Goal: Transaction & Acquisition: Purchase product/service

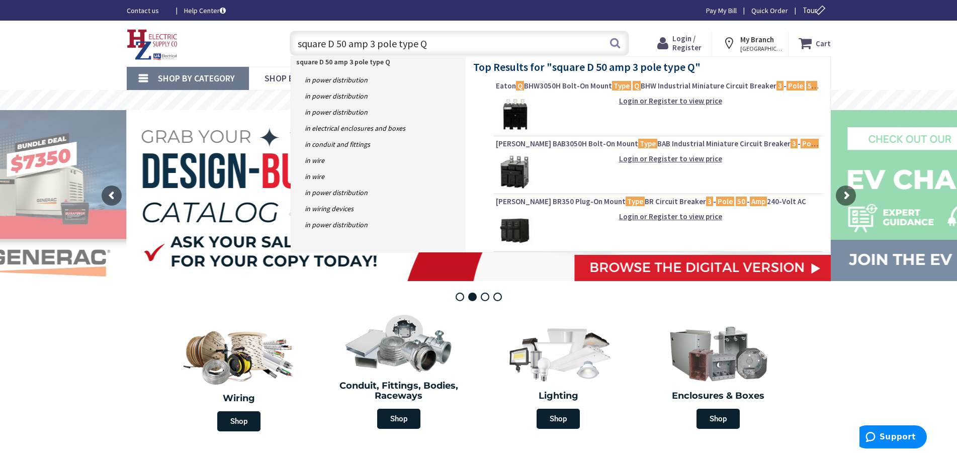
type input "square D 50 amp 3 pole type Q0"
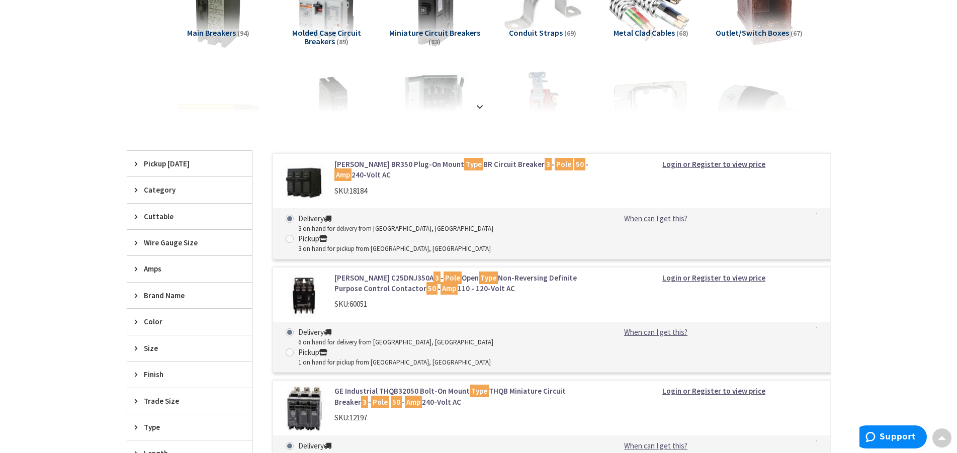
scroll to position [205, 0]
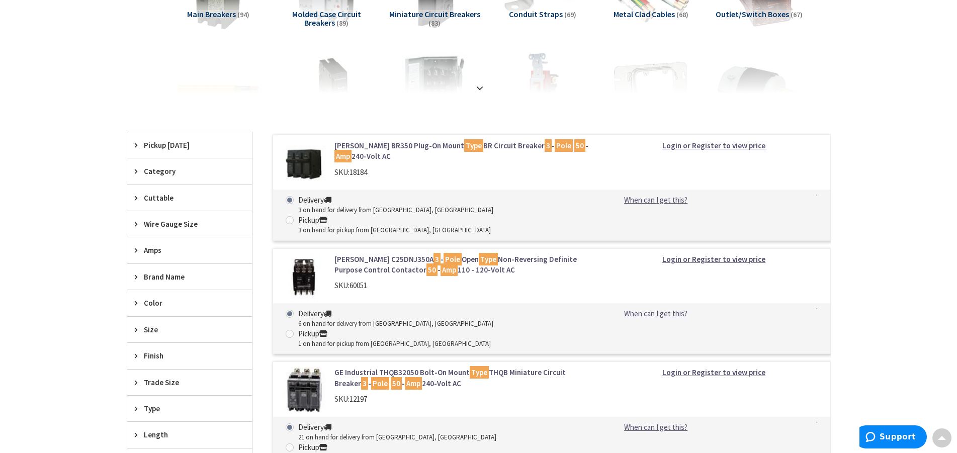
click at [177, 275] on span "Brand Name" at bounding box center [185, 277] width 82 height 11
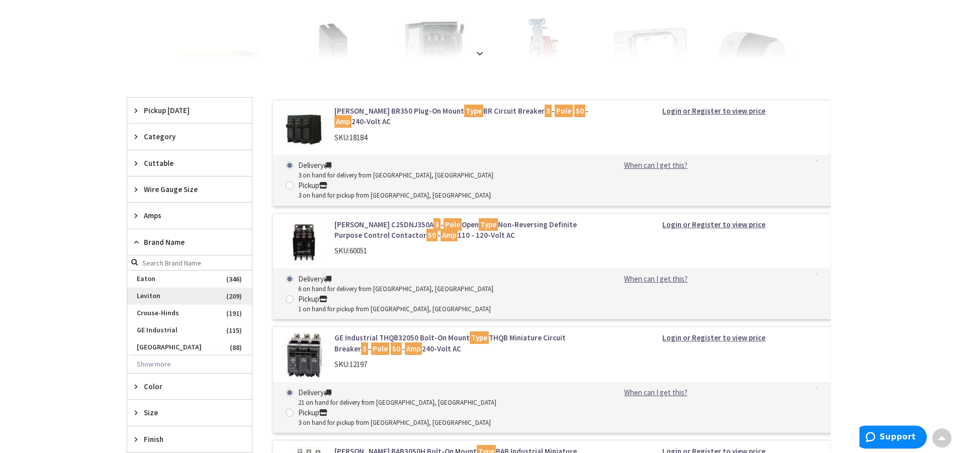
scroll to position [257, 0]
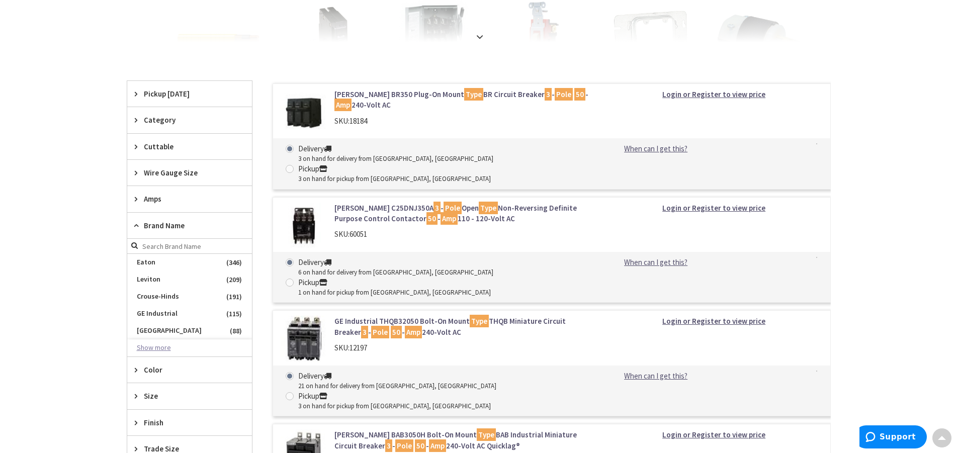
click at [168, 345] on button "Show more" at bounding box center [189, 348] width 125 height 17
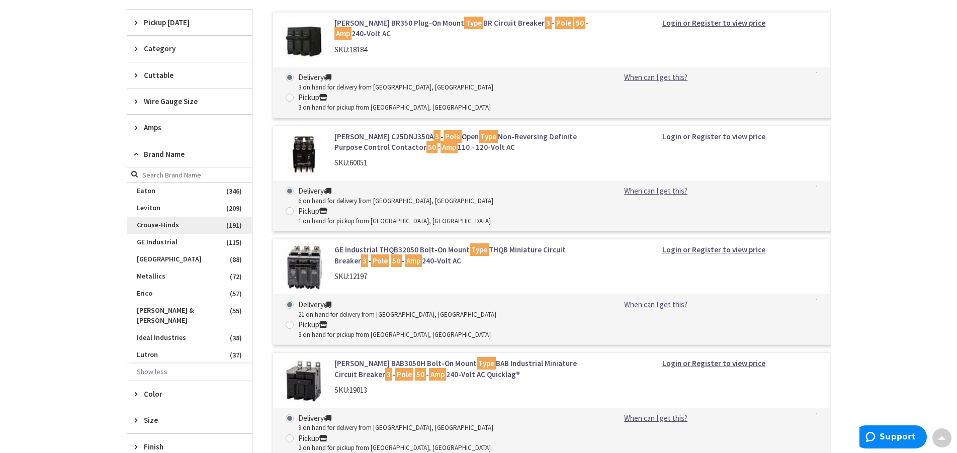
scroll to position [308, 0]
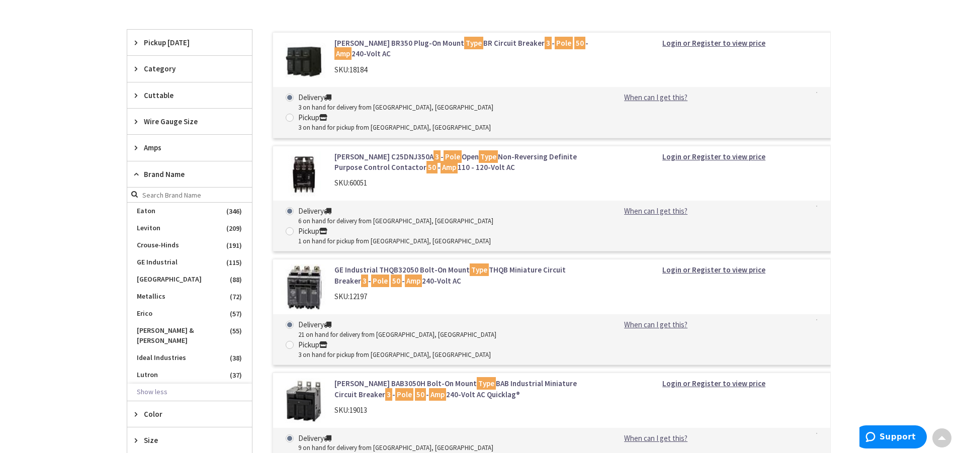
click at [150, 172] on span "Brand Name" at bounding box center [185, 174] width 82 height 11
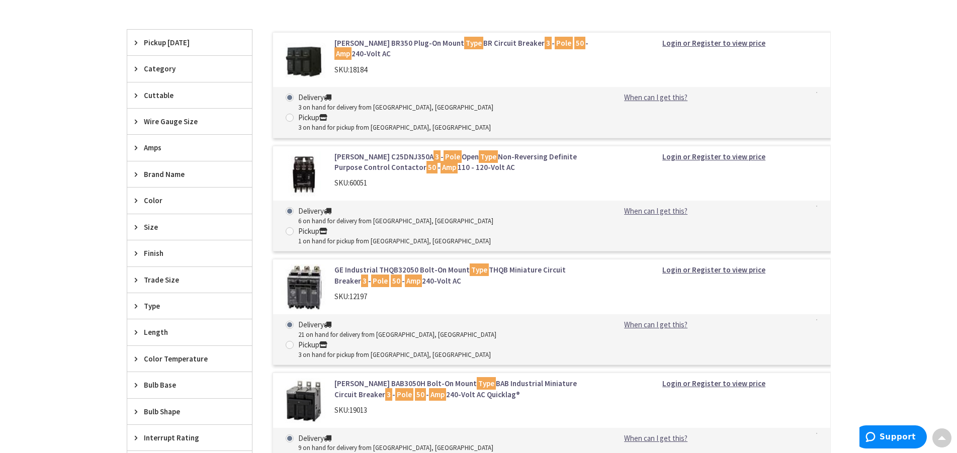
click at [158, 69] on span "Category" at bounding box center [185, 68] width 82 height 11
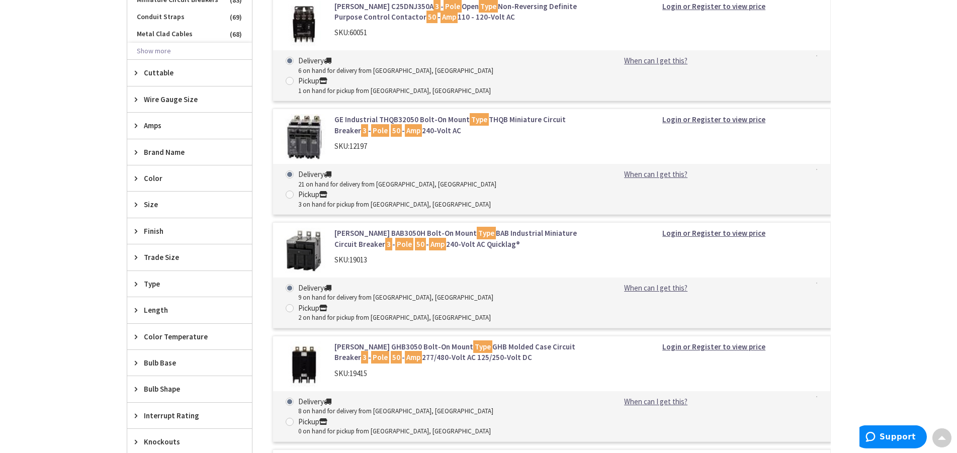
scroll to position [462, 0]
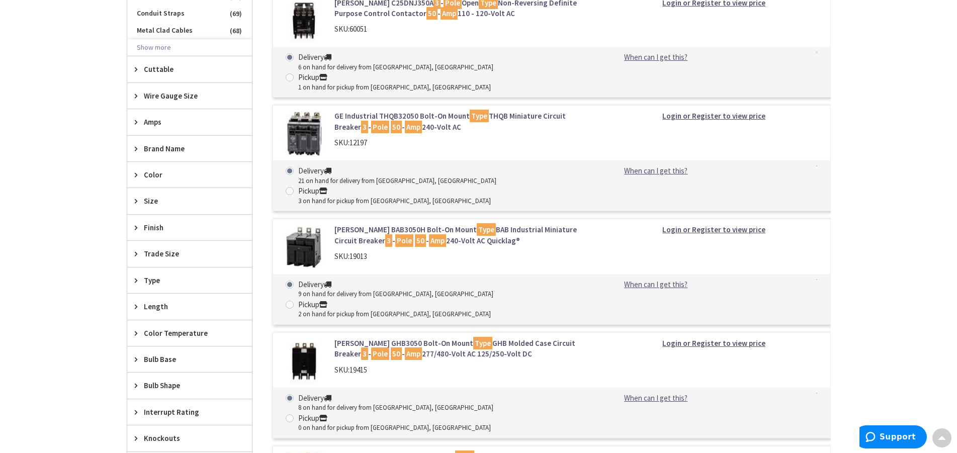
click at [168, 147] on span "Brand Name" at bounding box center [185, 148] width 82 height 11
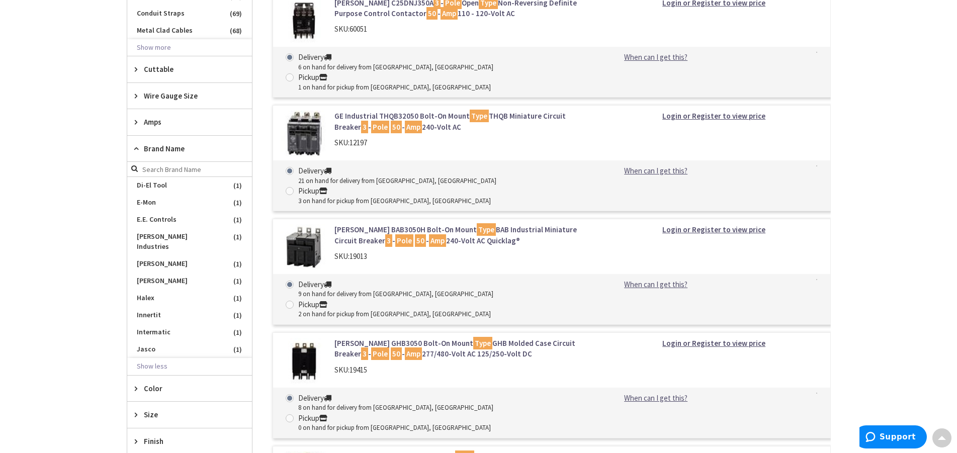
scroll to position [828, 0]
click at [99, 268] on div "Skip to Content Toggle Nav Search Cart My Cart Close" at bounding box center [478, 415] width 957 height 1713
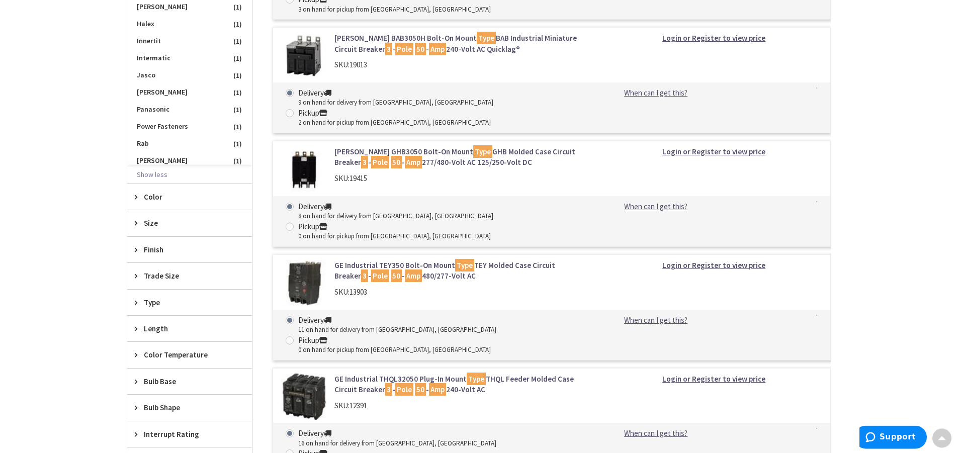
scroll to position [667, 0]
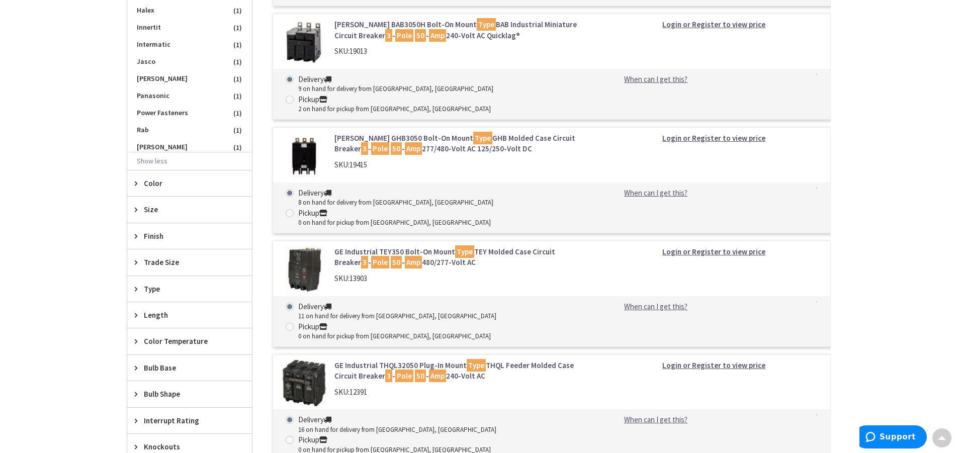
click at [150, 282] on div "Type" at bounding box center [189, 289] width 125 height 26
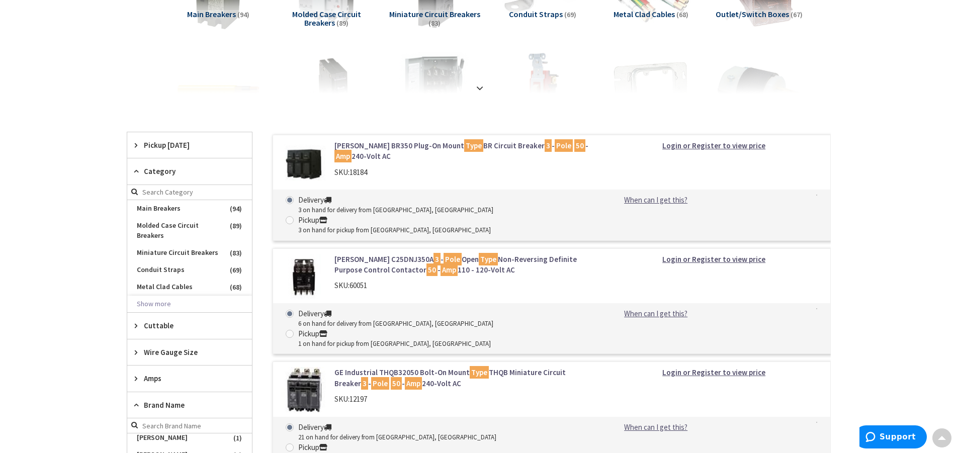
scroll to position [0, 0]
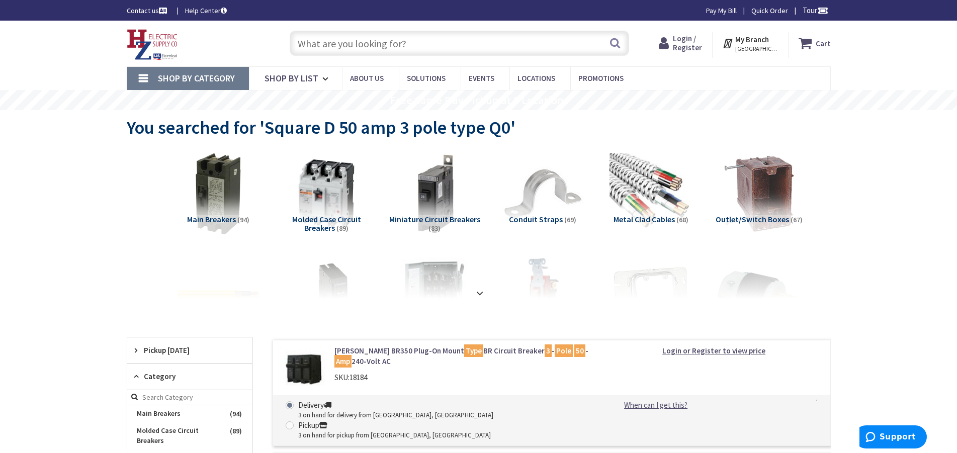
click at [436, 216] on span "Miniature Circuit Breakers" at bounding box center [434, 219] width 91 height 10
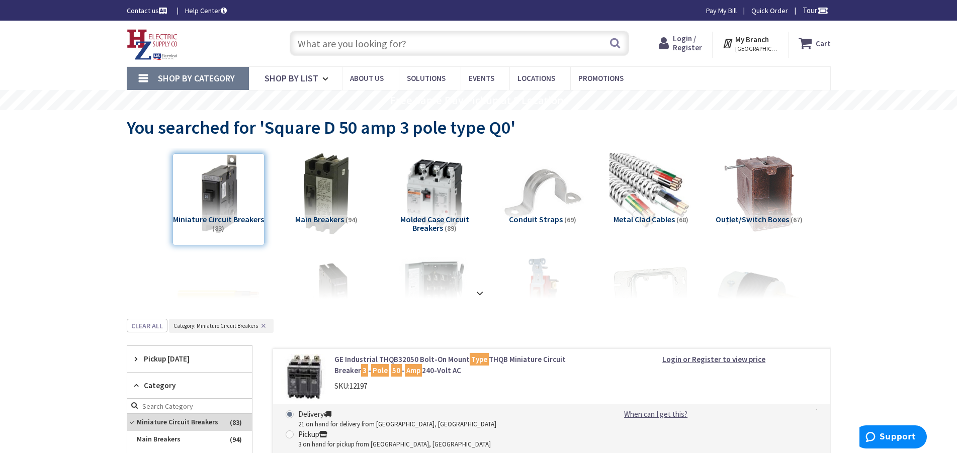
click at [345, 40] on input "text" at bounding box center [460, 43] width 340 height 25
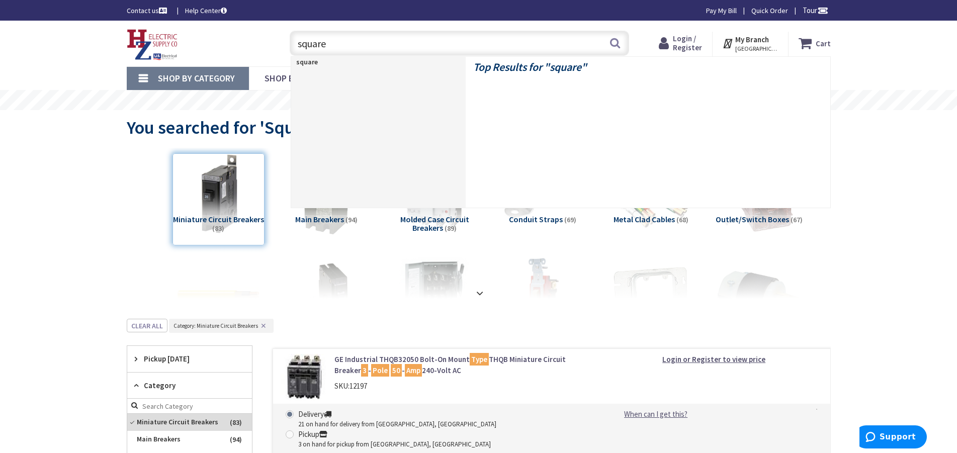
type input "square D"
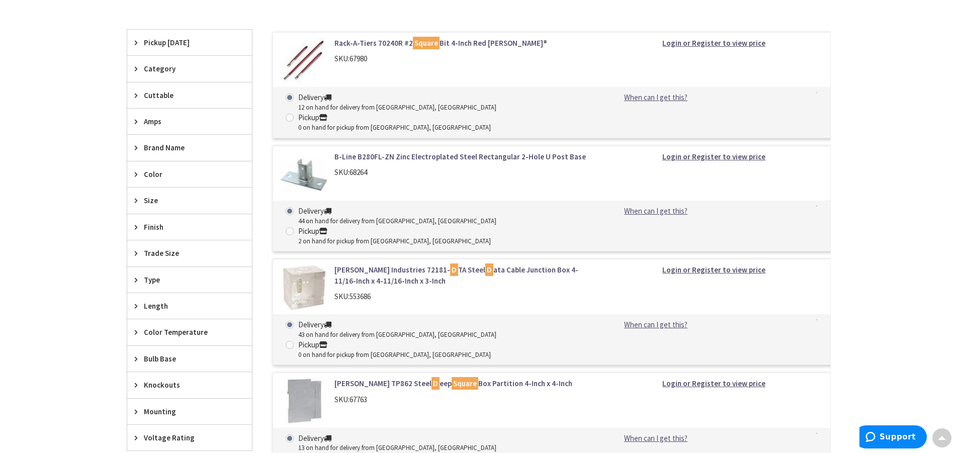
click at [161, 121] on span "Amps" at bounding box center [185, 121] width 82 height 11
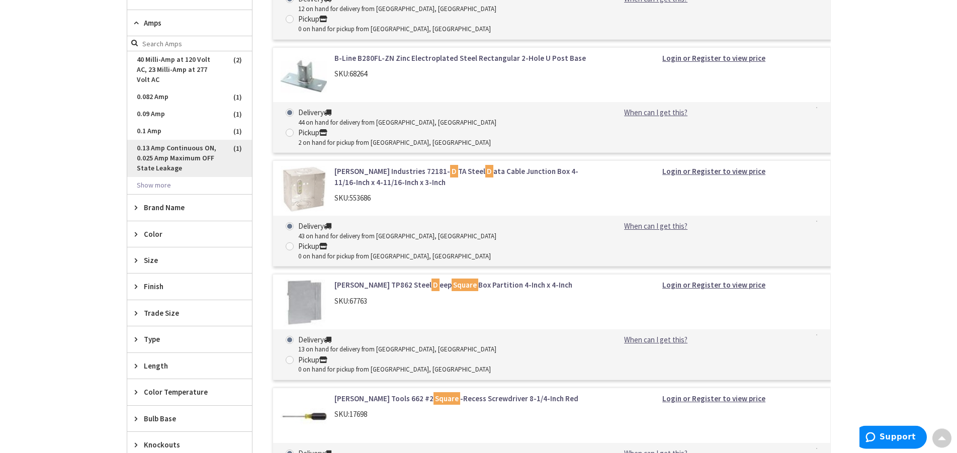
scroll to position [410, 0]
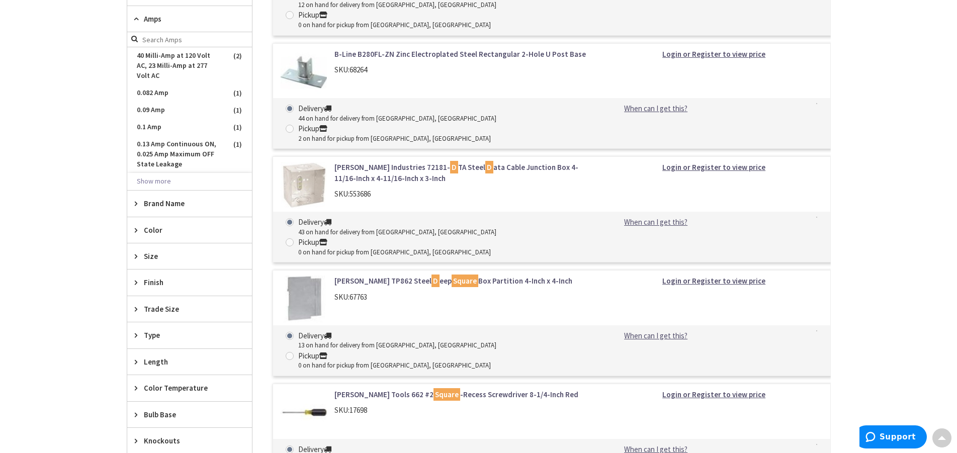
click at [168, 198] on span "Brand Name" at bounding box center [185, 203] width 82 height 11
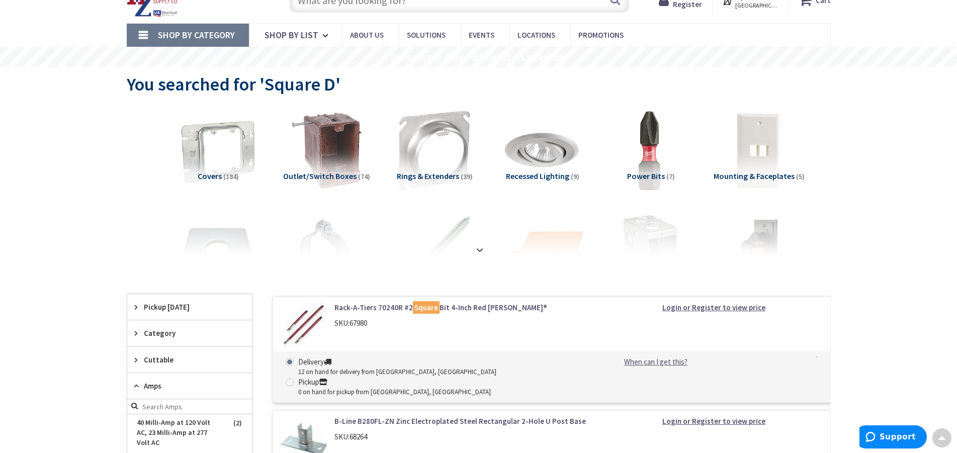
scroll to position [0, 0]
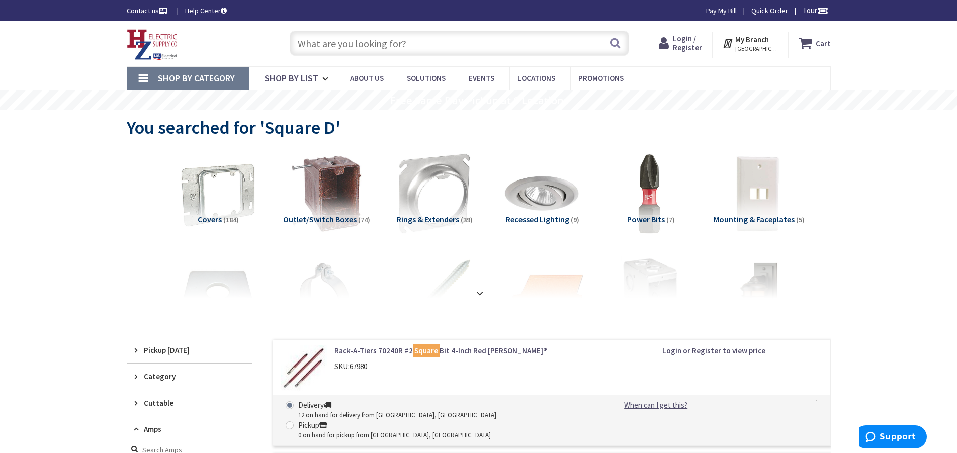
click at [146, 76] on link "Shop By Category" at bounding box center [188, 78] width 122 height 23
